Goal: Information Seeking & Learning: Learn about a topic

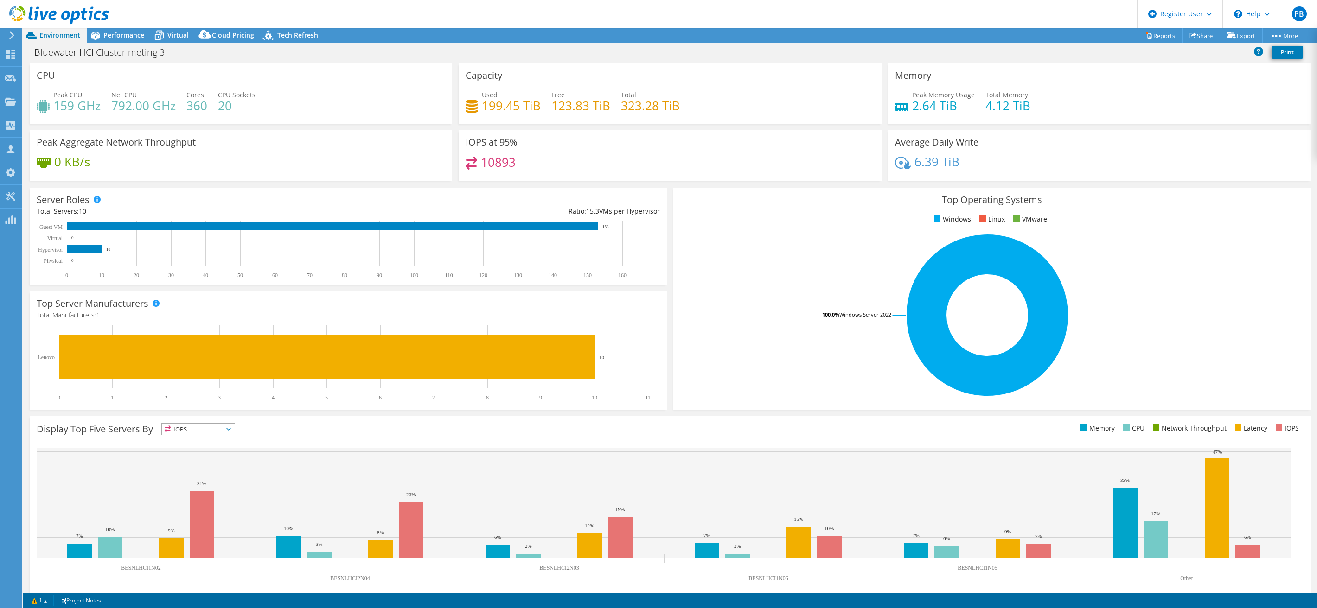
select select "USD"
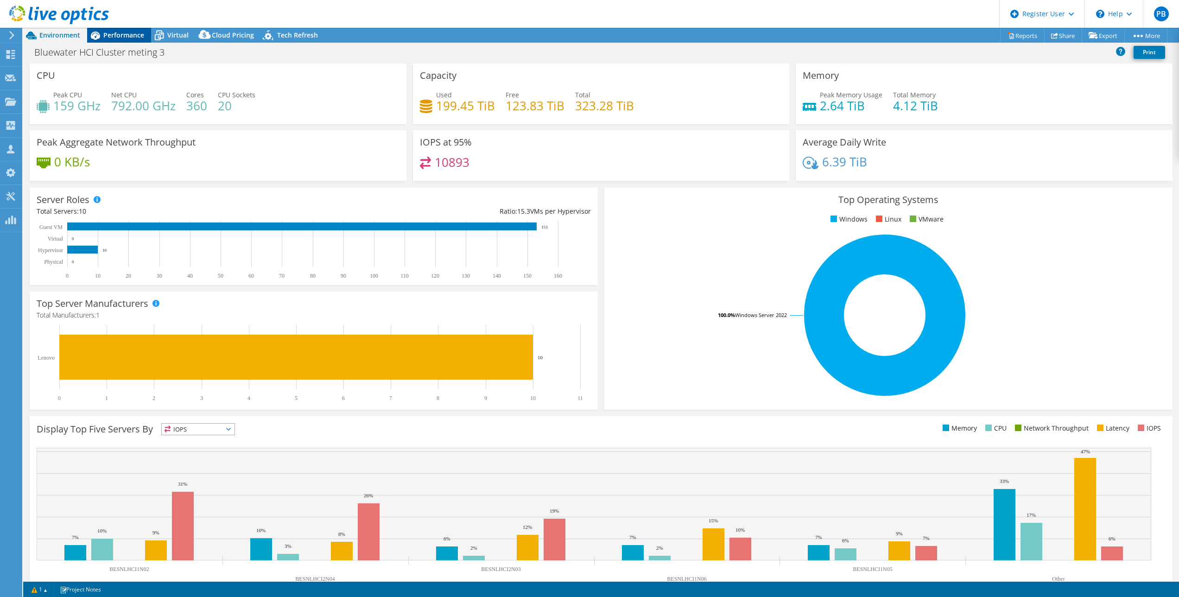
click at [121, 32] on span "Performance" at bounding box center [123, 35] width 41 height 9
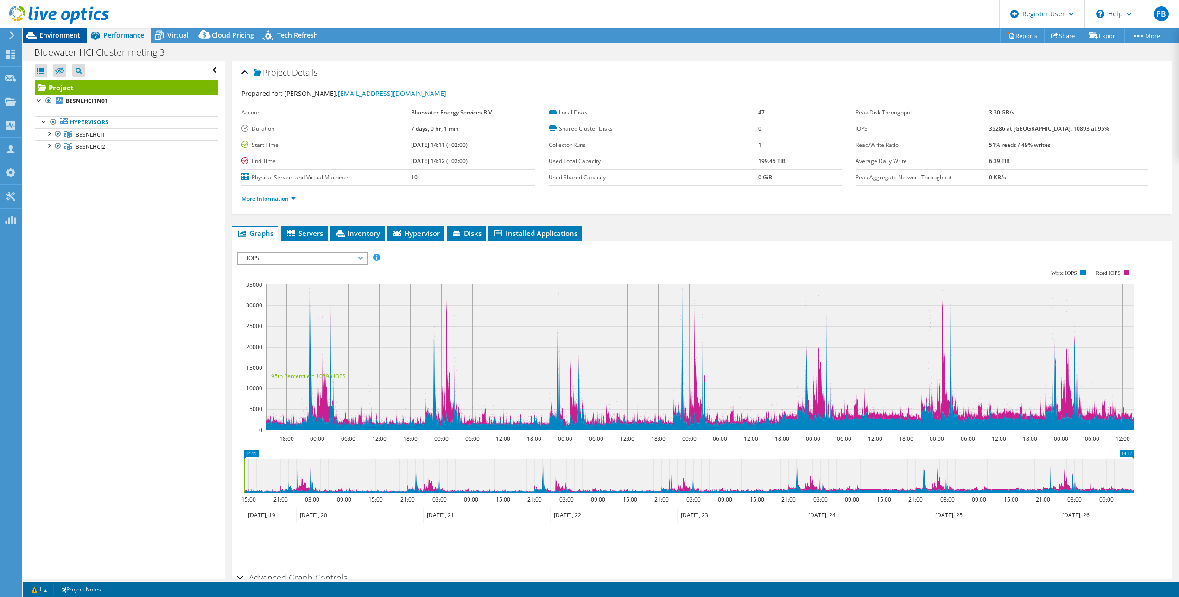
click at [56, 34] on span "Environment" at bounding box center [59, 35] width 41 height 9
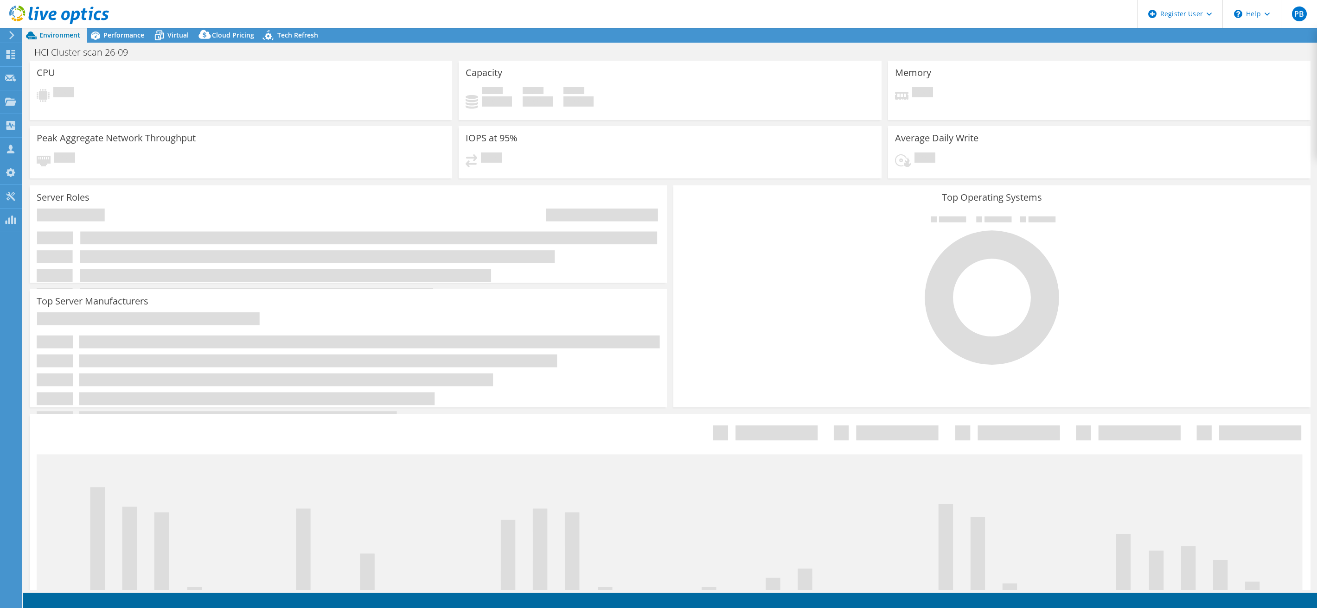
select select "USD"
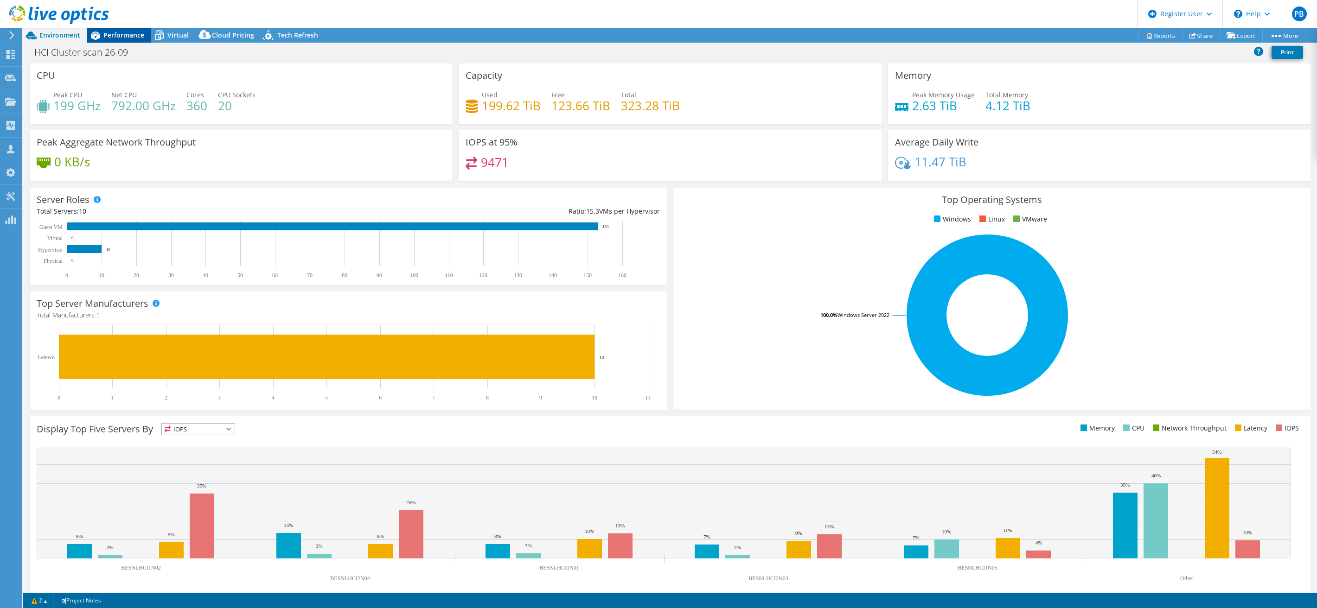
click at [127, 32] on span "Performance" at bounding box center [123, 35] width 41 height 9
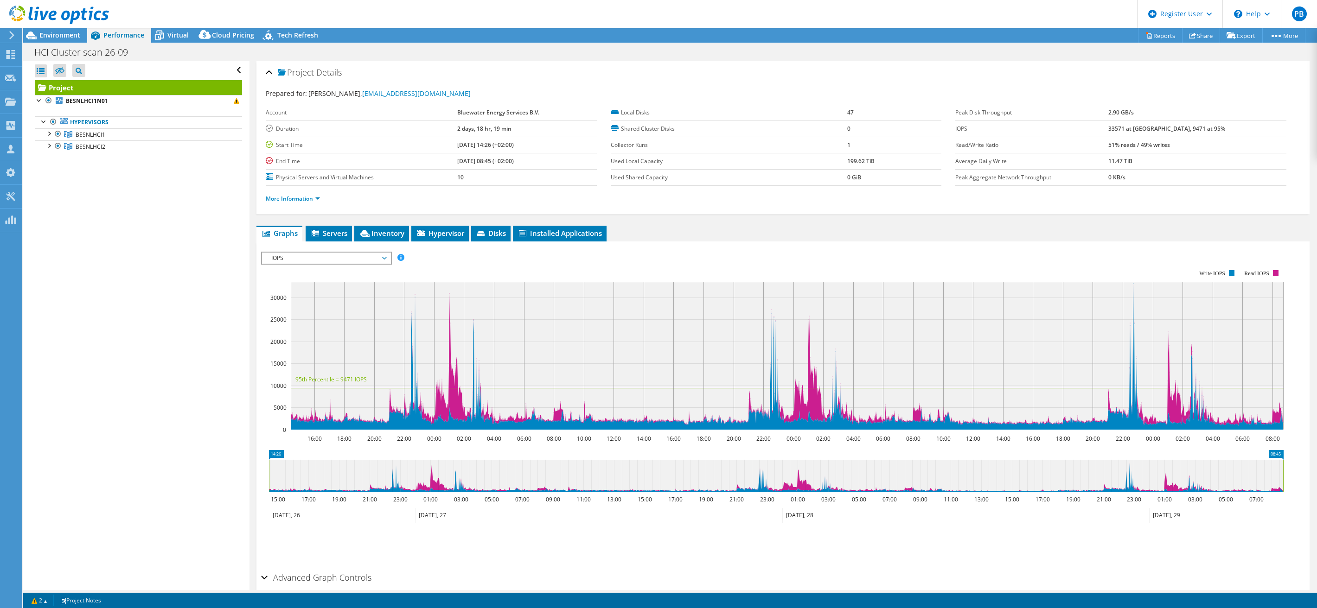
click at [478, 21] on header "PB Dell User Paul Bootsma Paul.Bootsma@dell.com Dell My Profile Log Out \n Help…" at bounding box center [658, 14] width 1317 height 28
click at [50, 133] on div at bounding box center [48, 132] width 9 height 9
click at [49, 223] on link "BESNLHCI2" at bounding box center [138, 219] width 207 height 12
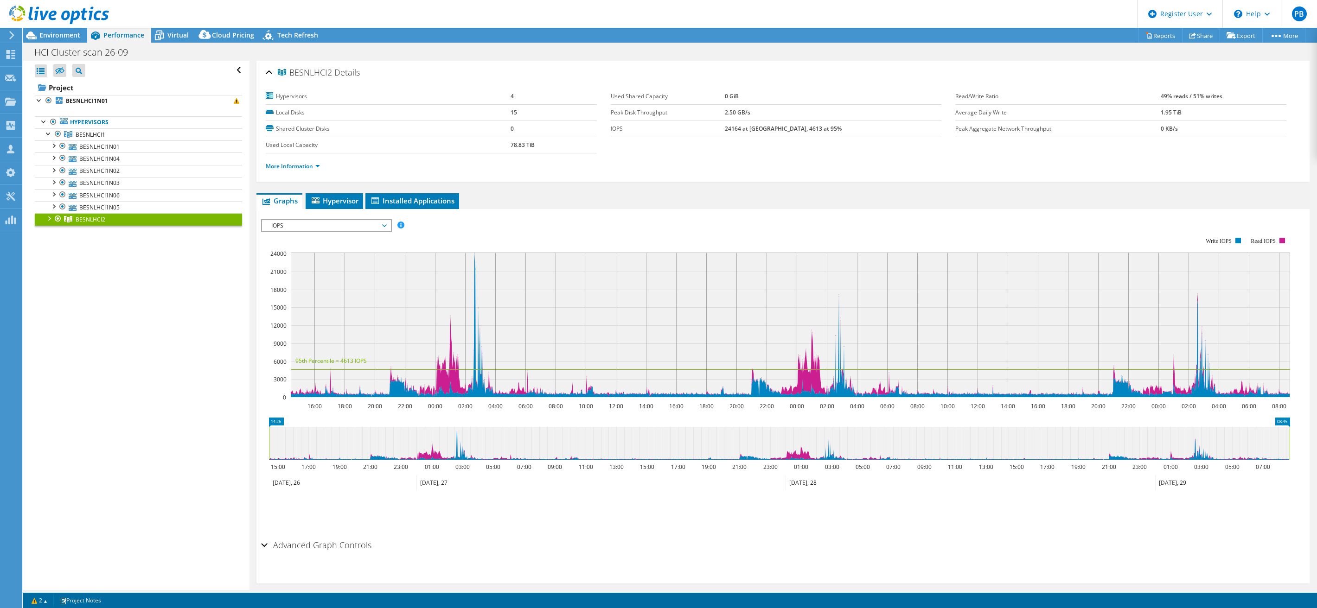
click at [49, 219] on div at bounding box center [48, 217] width 9 height 9
click at [47, 135] on div at bounding box center [48, 132] width 9 height 9
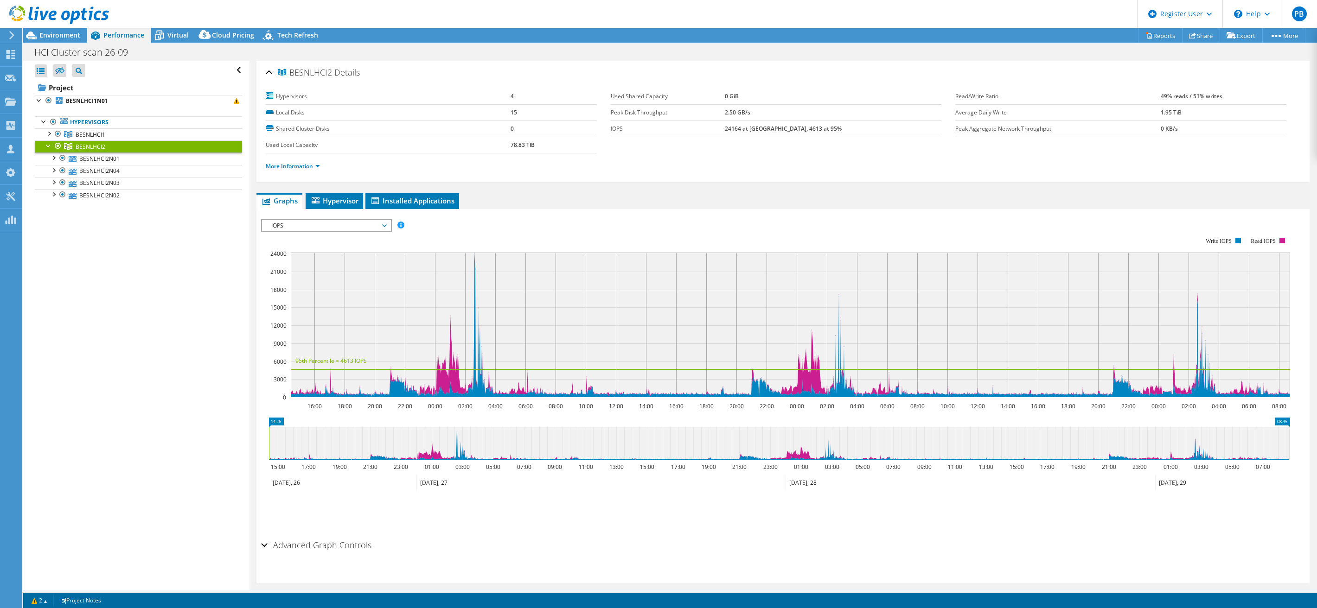
click at [48, 146] on div at bounding box center [48, 144] width 9 height 9
click at [56, 32] on span "Environment" at bounding box center [59, 35] width 41 height 9
